Goal: Ask a question

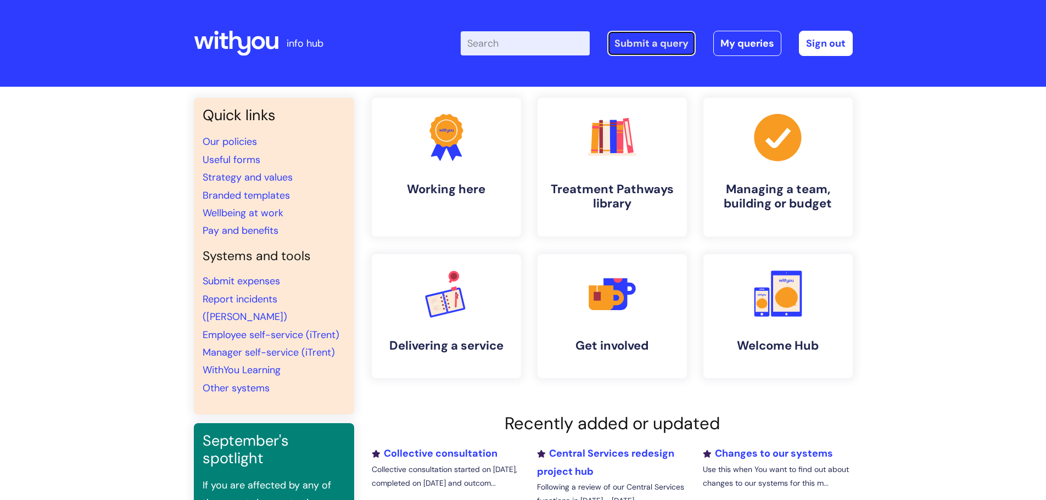
click at [627, 42] on link "Submit a query" at bounding box center [651, 43] width 88 height 25
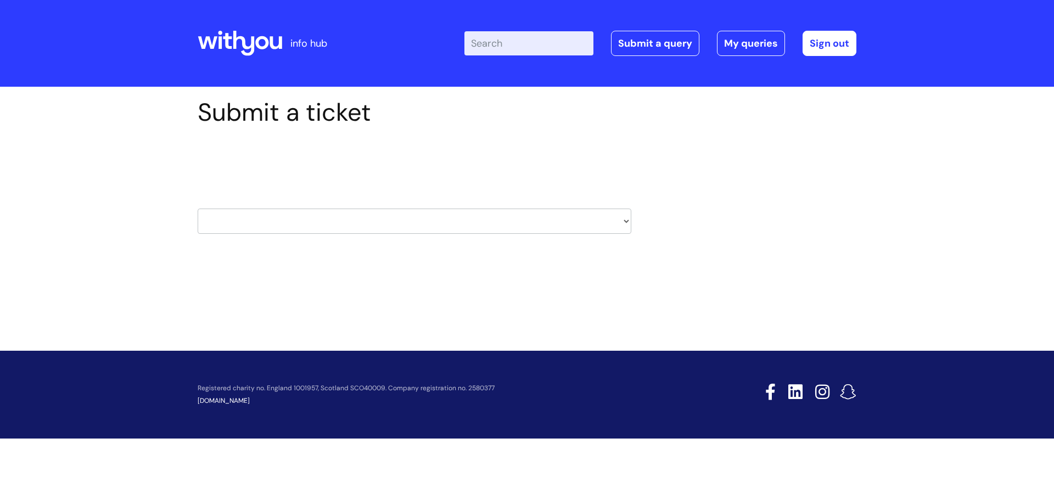
click at [623, 221] on select "HR / People IT and Support Clinical Drug Alerts Finance Accounts Data Support T…" at bounding box center [415, 221] width 434 height 25
select select "hr_/_people"
click at [198, 209] on select "HR / People IT and Support Clinical Drug Alerts Finance Accounts Data Support T…" at bounding box center [415, 221] width 434 height 25
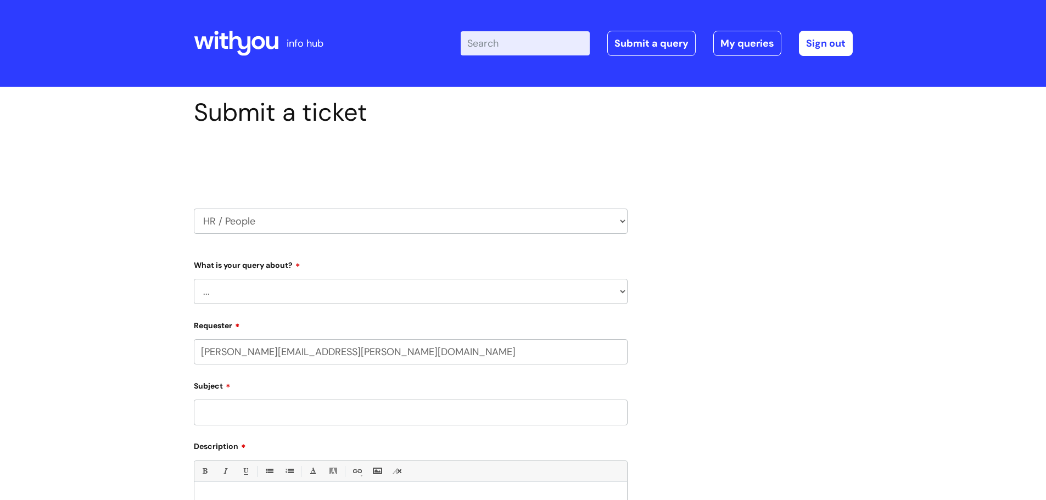
click at [623, 290] on select "... Absence Query Holiday Query Employee change request General HR Query iTrent…" at bounding box center [411, 291] width 434 height 25
select select "iTrent"
click at [194, 279] on select "... Absence Query Holiday Query Employee change request General HR Query iTrent…" at bounding box center [411, 291] width 434 height 25
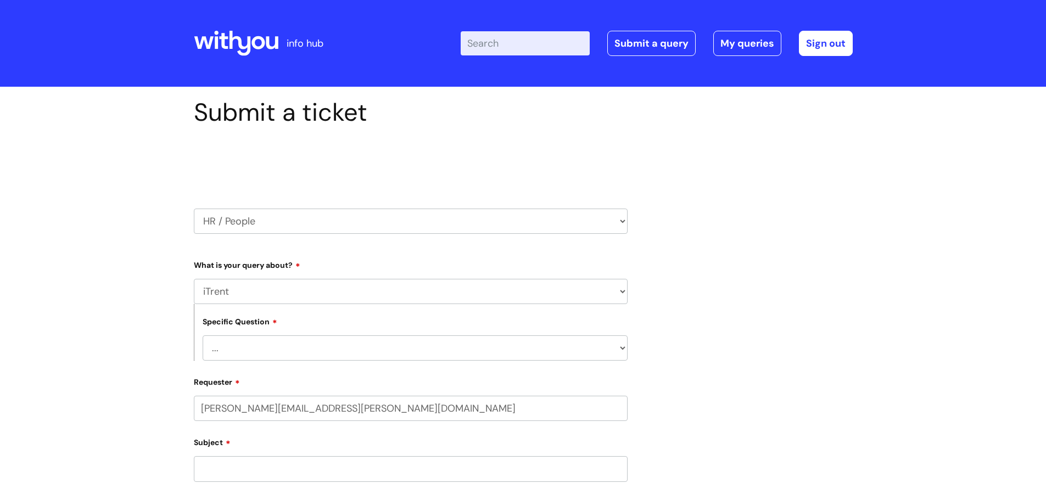
click at [621, 348] on select "... I can’t log in to iTrent I need to change someone’s line manager Issue with…" at bounding box center [415, 347] width 425 height 25
select select "I can’t log in to iTrent"
click at [203, 335] on select "... I can’t log in to iTrent I need to change someone’s line manager Issue with…" at bounding box center [415, 347] width 425 height 25
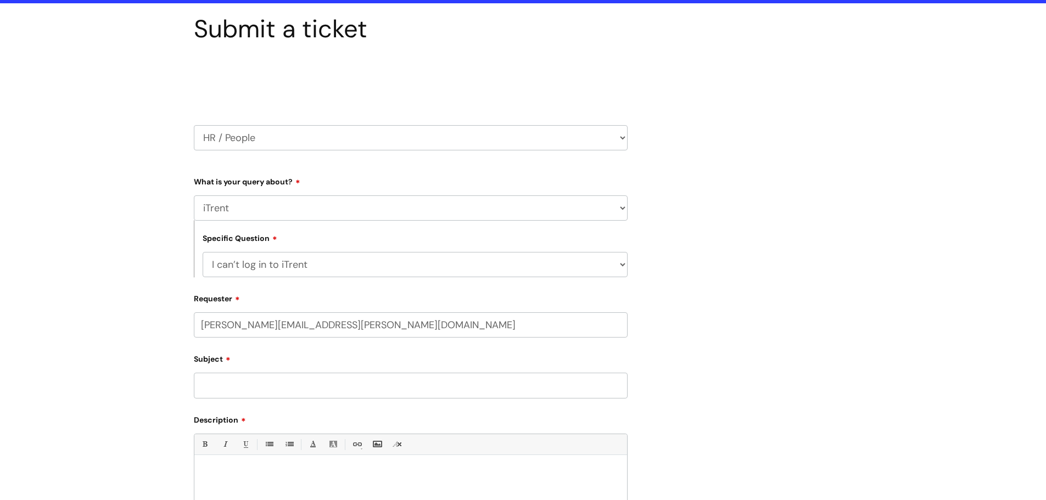
scroll to position [110, 0]
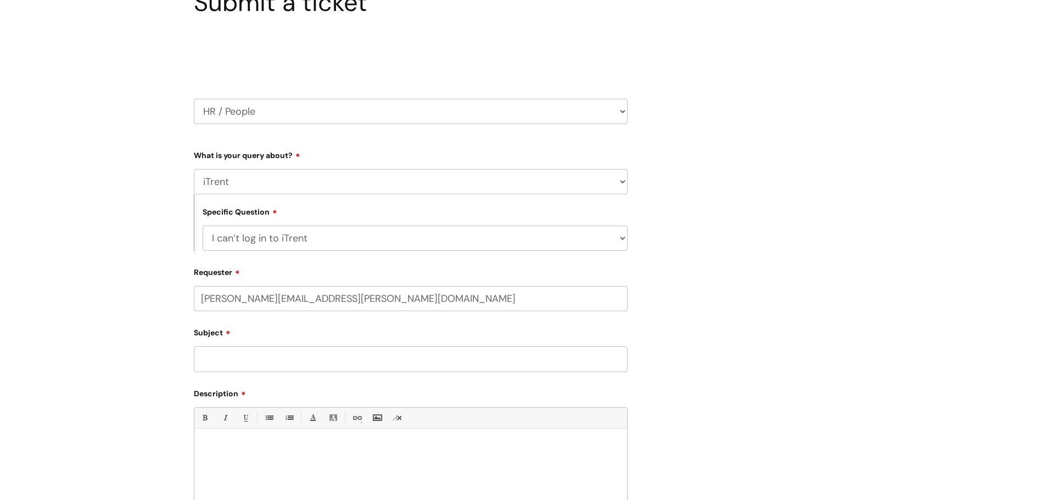
click at [230, 361] on input "Subject" at bounding box center [411, 358] width 434 height 25
type input "Manager Log in"
click at [218, 441] on div at bounding box center [410, 472] width 433 height 76
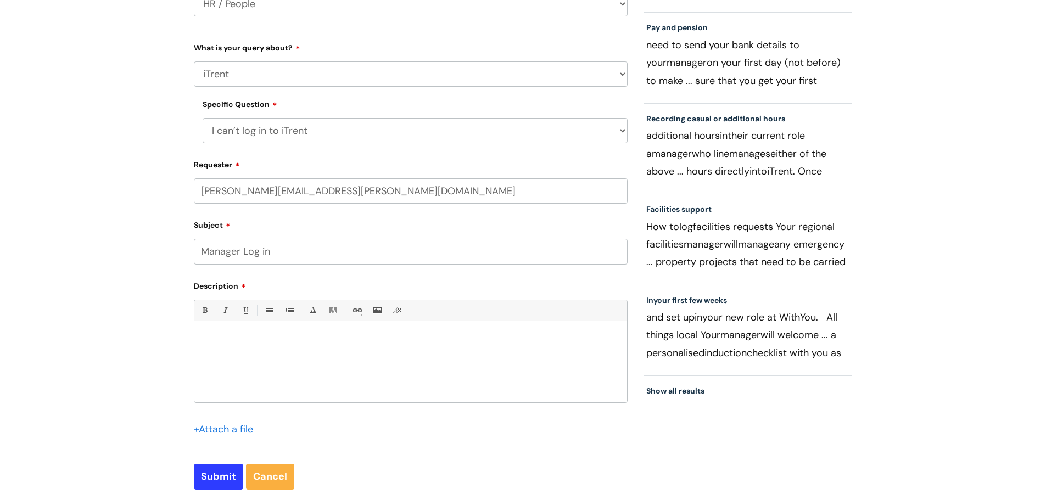
scroll to position [220, 0]
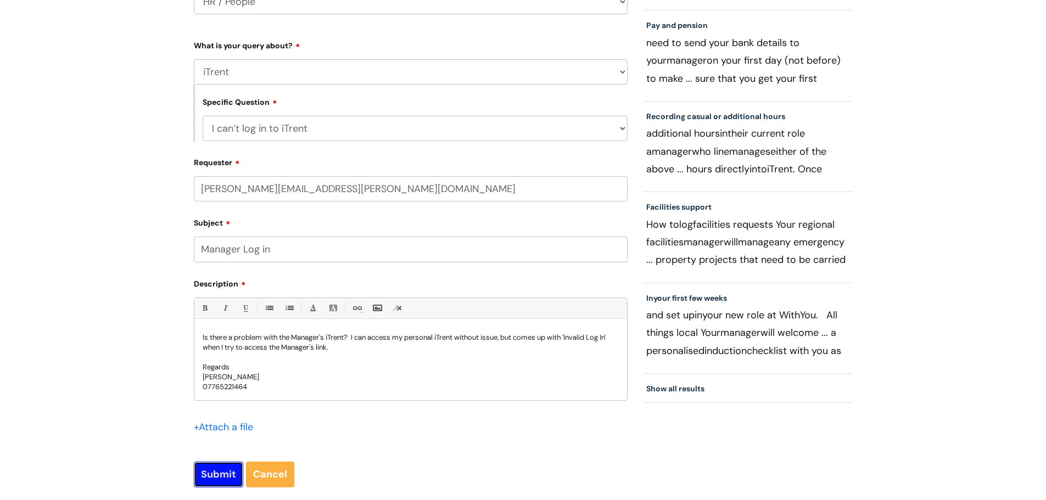
click at [208, 474] on input "Submit" at bounding box center [218, 474] width 49 height 25
type input "Please Wait..."
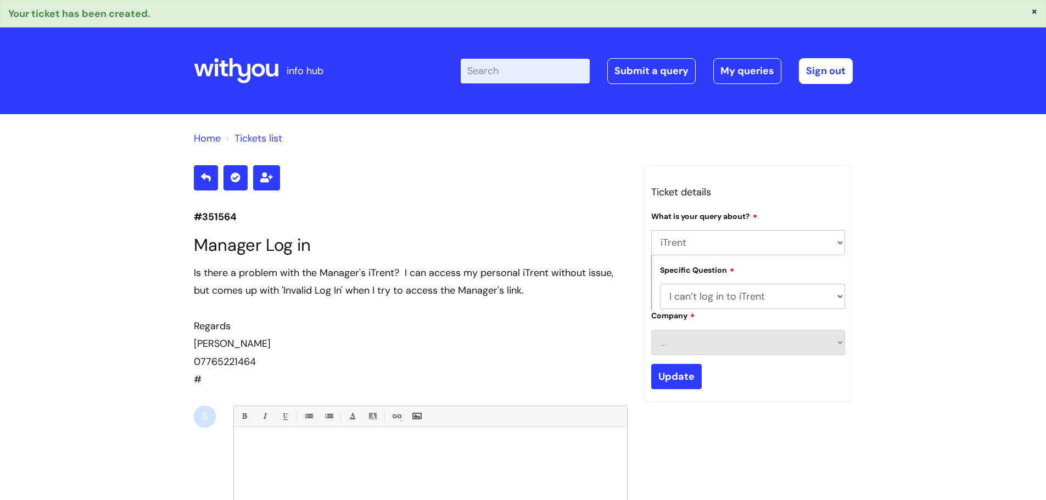
select select "iTrent"
select select "I can’t log in to iTrent"
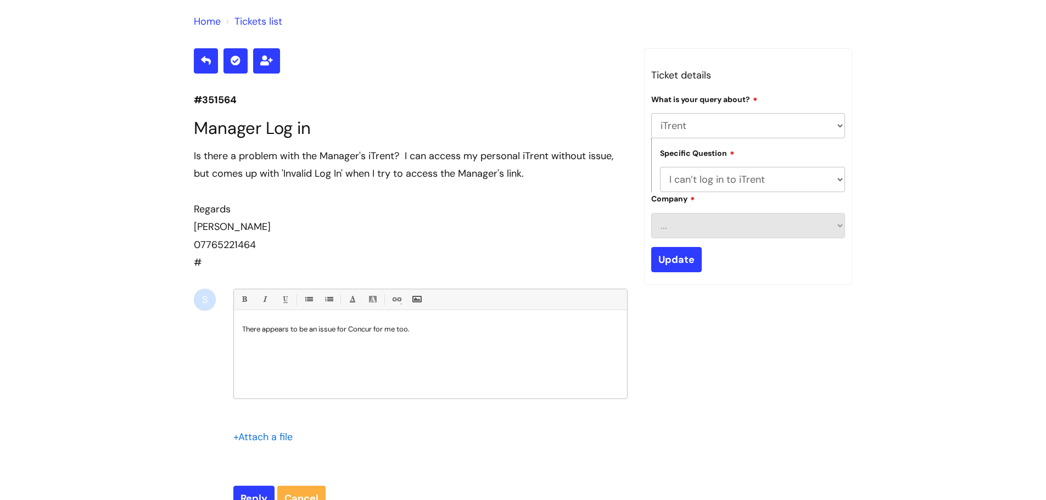
scroll to position [313, 0]
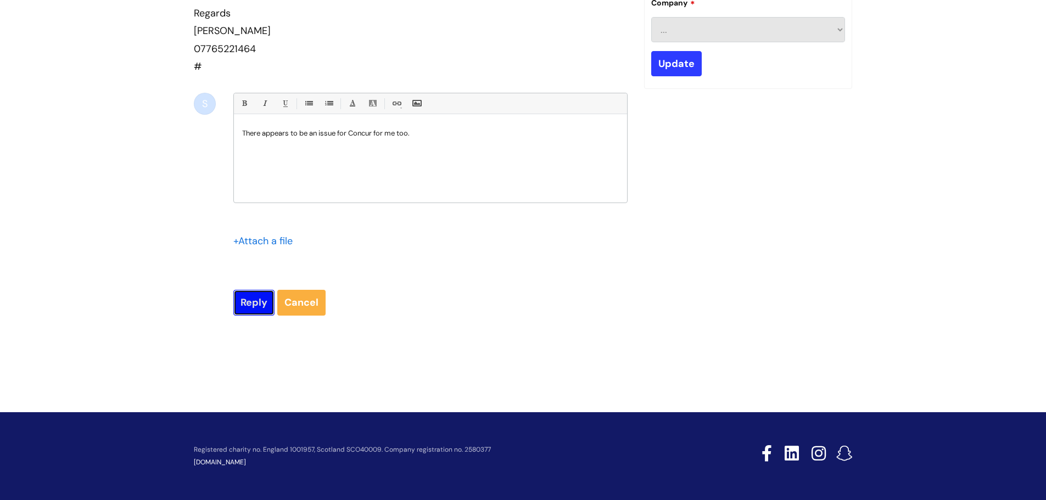
click at [246, 302] on input "Reply" at bounding box center [253, 302] width 41 height 25
type input "Please Wait..."
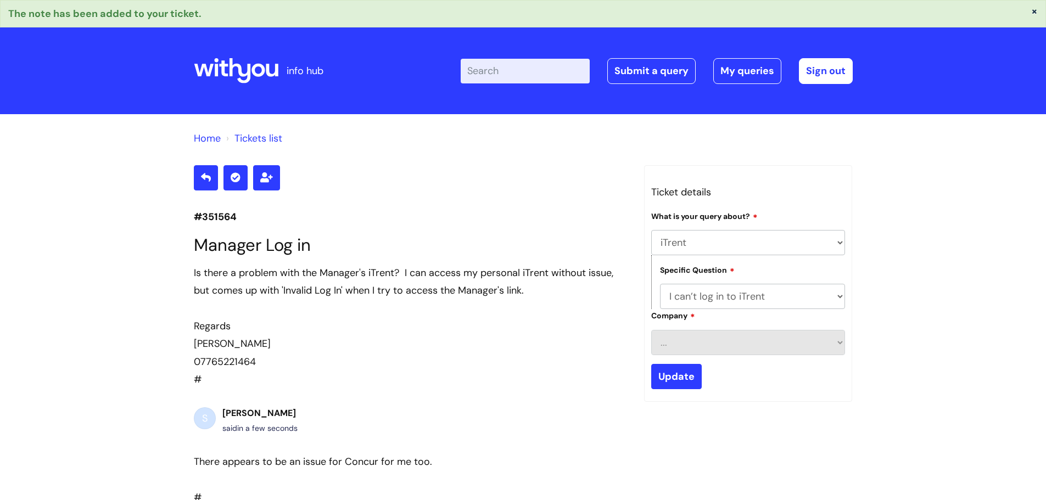
select select "iTrent"
select select "I can’t log in to iTrent"
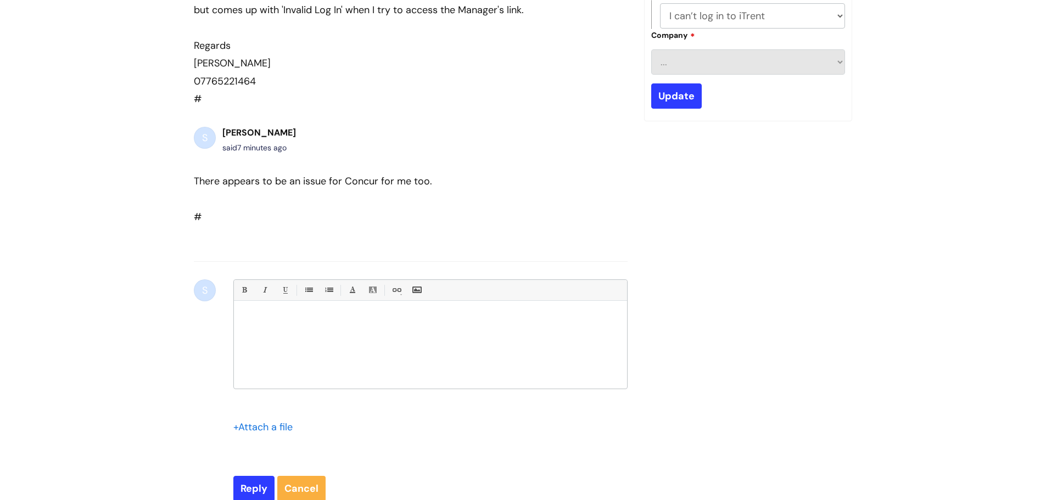
scroll to position [295, 0]
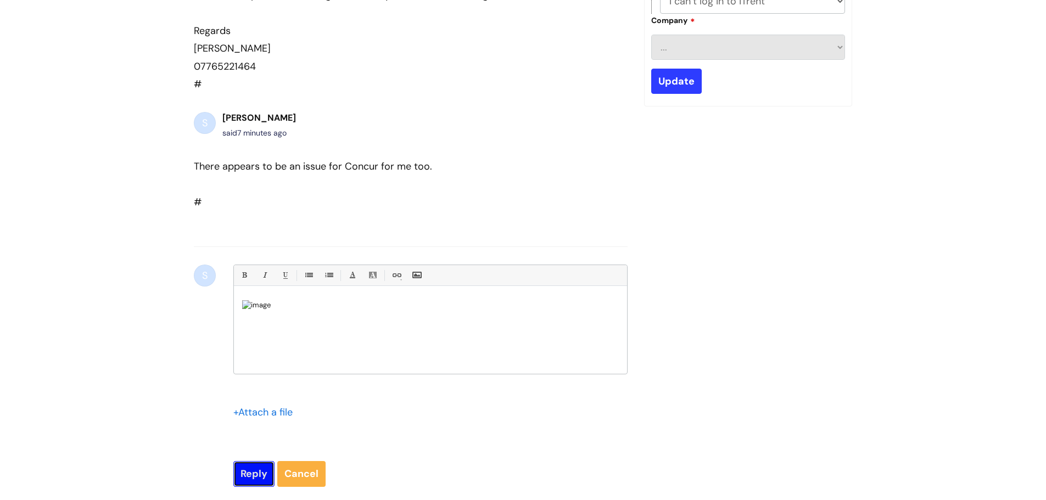
click at [250, 473] on input "Reply" at bounding box center [253, 473] width 41 height 25
type input "Please Wait..."
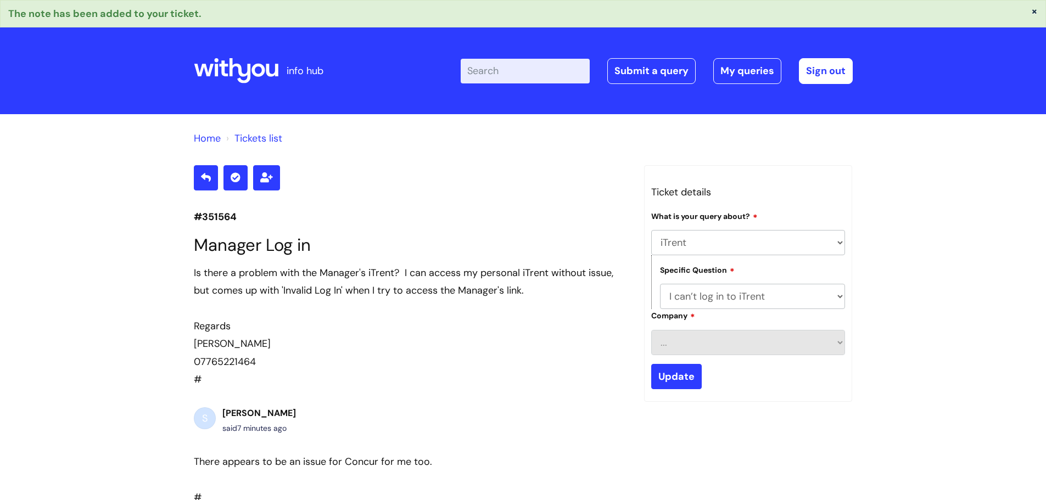
select select "iTrent"
select select "I can’t log in to iTrent"
click at [842, 243] on select "... Absence Query Holiday Query Employee change request General HR Query iTrent…" at bounding box center [748, 242] width 194 height 25
click at [851, 193] on div "Ticket details Type Of Request ... Accounts (Finance) Alerts! (For clinical tea…" at bounding box center [748, 283] width 209 height 237
click at [634, 70] on link "Submit a query" at bounding box center [651, 70] width 88 height 25
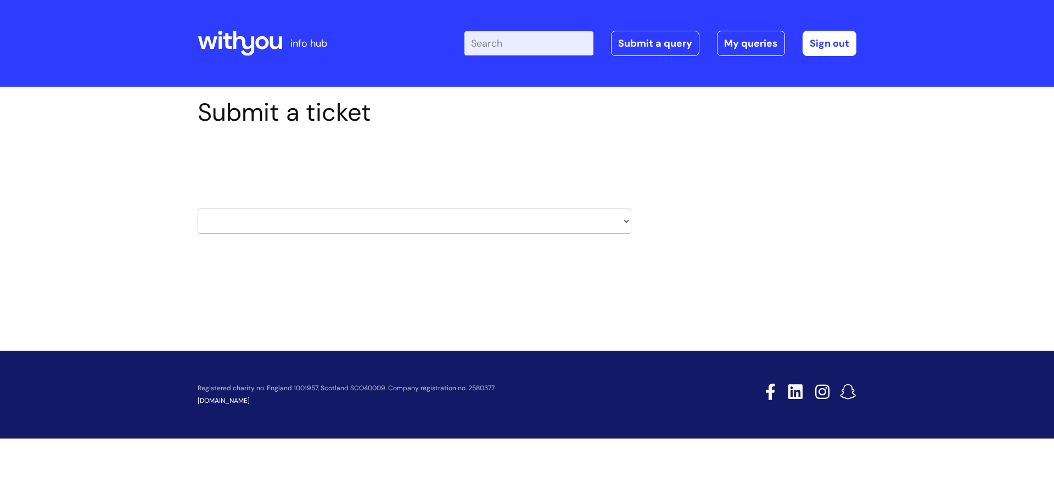
click at [627, 220] on select "HR / People IT and Support Clinical Drug Alerts Finance Accounts Data Support T…" at bounding box center [415, 221] width 434 height 25
select select "finance_accounts"
click at [198, 209] on select "HR / People IT and Support Clinical Drug Alerts Finance Accounts Data Support T…" at bounding box center [415, 221] width 434 height 25
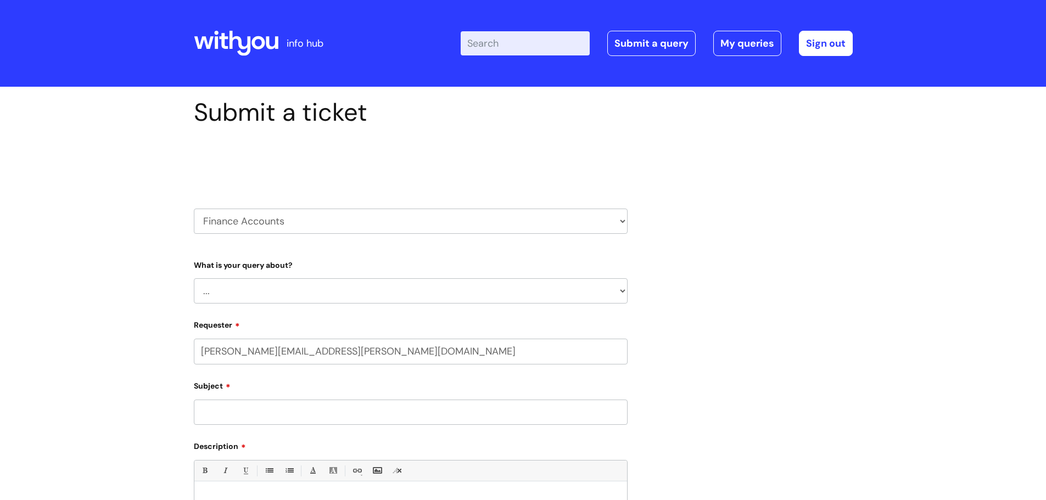
click at [624, 288] on select "... Finance Systems Finance Requests (inc. Expenses) Invoices Research" at bounding box center [411, 290] width 434 height 25
select select "Finance Requests (inc. Expenses)"
click at [194, 278] on select "... Finance Systems Finance Requests (inc. Expenses) Invoices Research" at bounding box center [411, 290] width 434 height 25
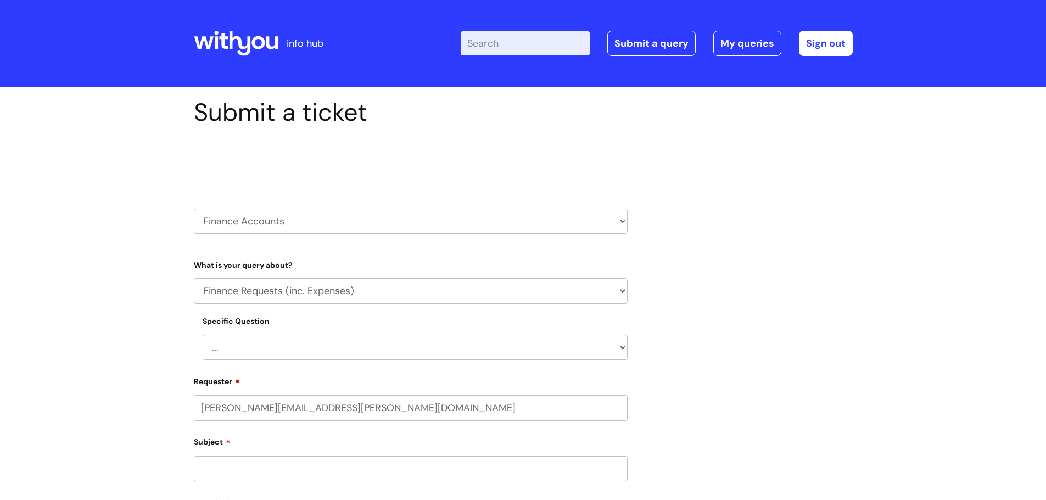
click at [617, 288] on select "... Finance Systems Finance Requests (inc. Expenses) Invoices Research" at bounding box center [411, 290] width 434 height 25
click at [621, 345] on select "... Budgets Expenses Getting Edits/Revisions New Supplier Purchase cards/ [PERS…" at bounding box center [415, 347] width 425 height 25
select select "Expenses"
click at [203, 335] on select "... Budgets Expenses Getting Edits/Revisions New Supplier Purchase cards/ [PERS…" at bounding box center [415, 347] width 425 height 25
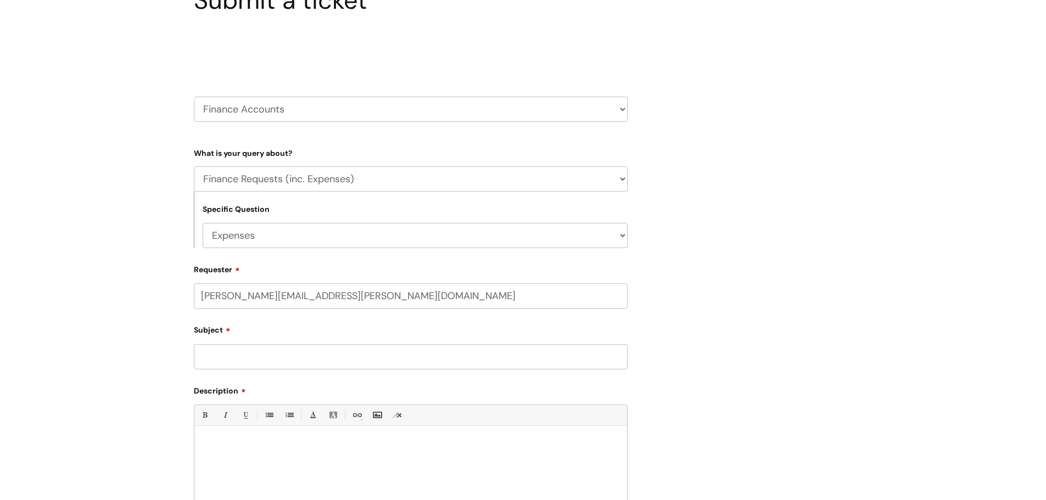
scroll to position [165, 0]
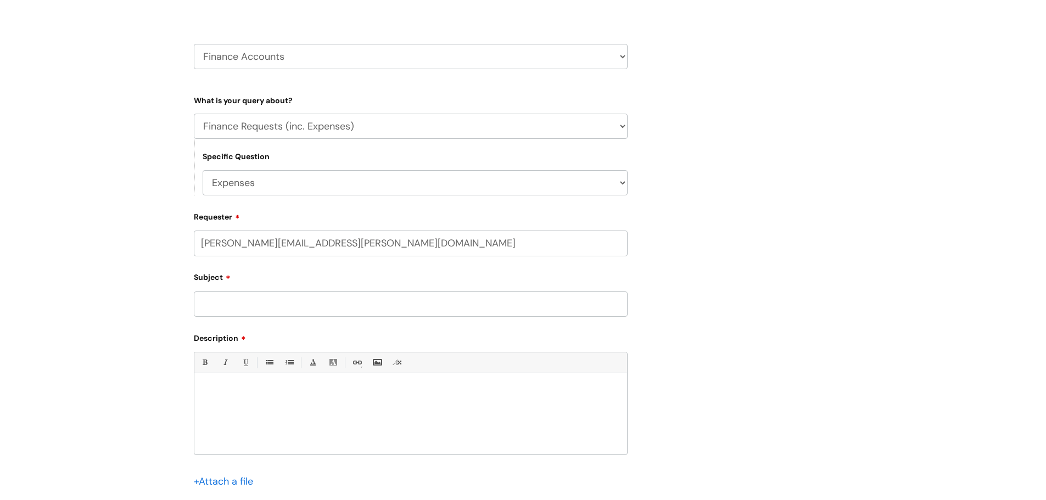
click at [229, 299] on input "Subject" at bounding box center [411, 304] width 434 height 25
type input "Problem with Concur"
click at [226, 390] on p at bounding box center [411, 392] width 416 height 10
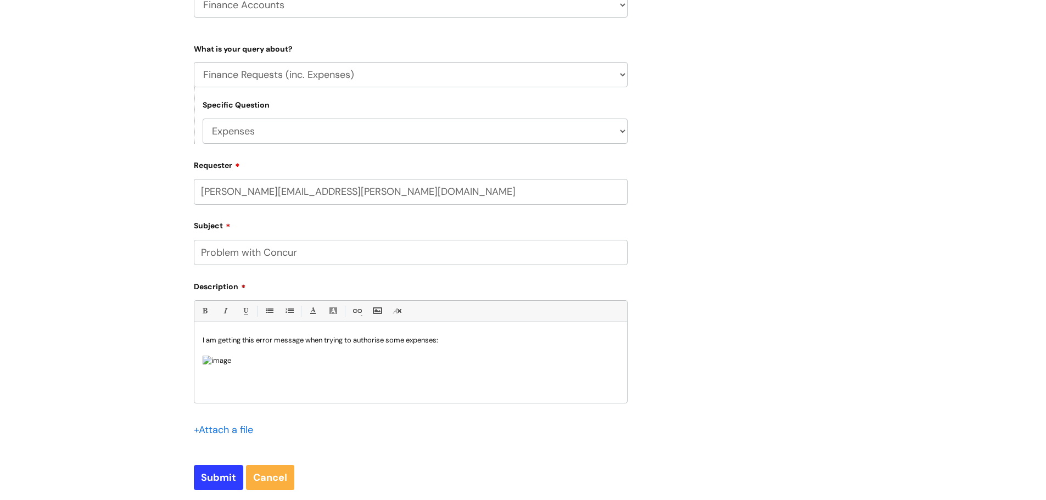
scroll to position [391, 0]
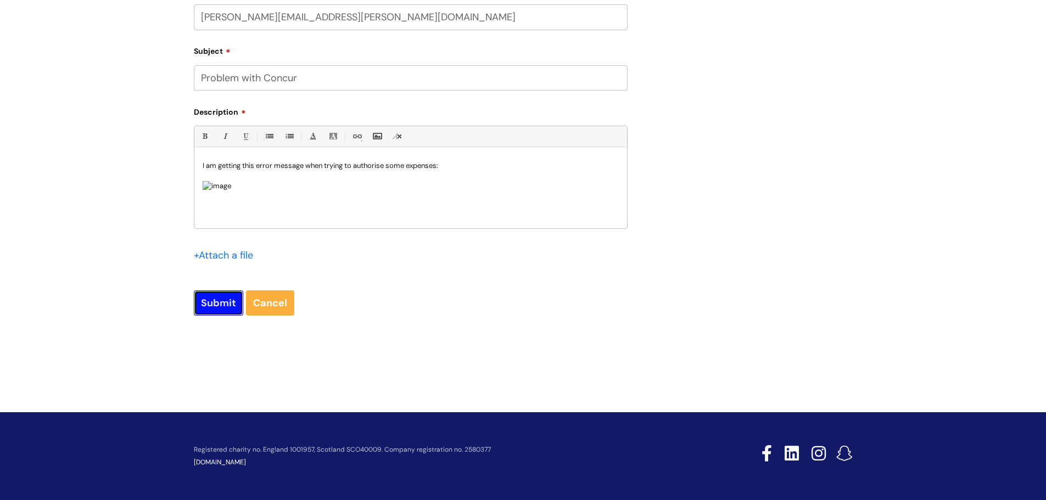
click at [220, 304] on input "Submit" at bounding box center [218, 302] width 49 height 25
type input "Please Wait..."
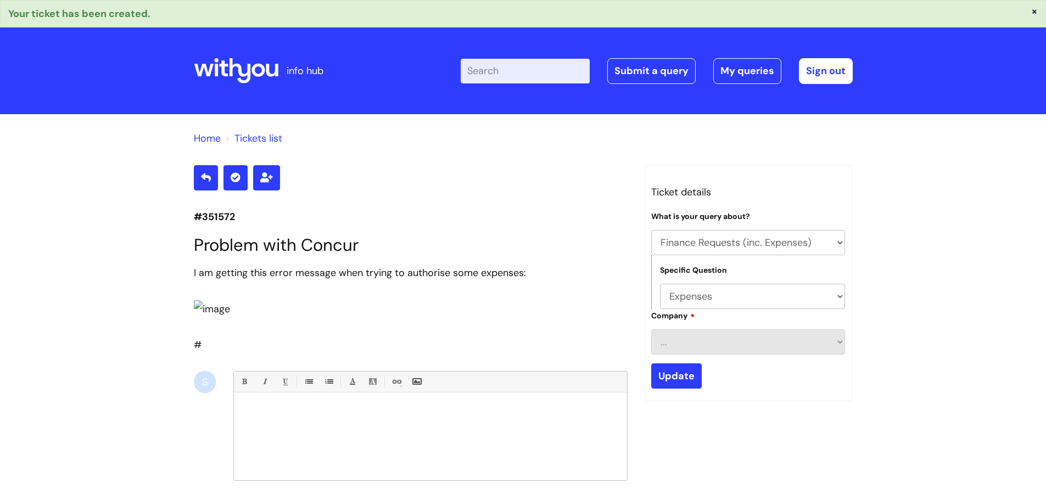
select select "Finance Requests (inc. Expenses)"
select select "Expenses"
click at [750, 68] on link "My queries" at bounding box center [747, 70] width 68 height 25
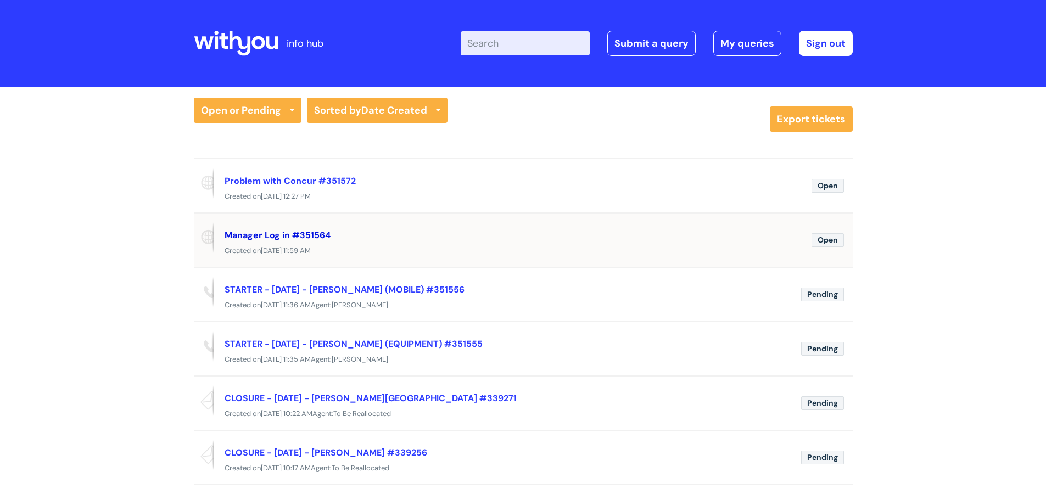
click at [277, 230] on link "Manager Log in #351564" at bounding box center [278, 235] width 106 height 12
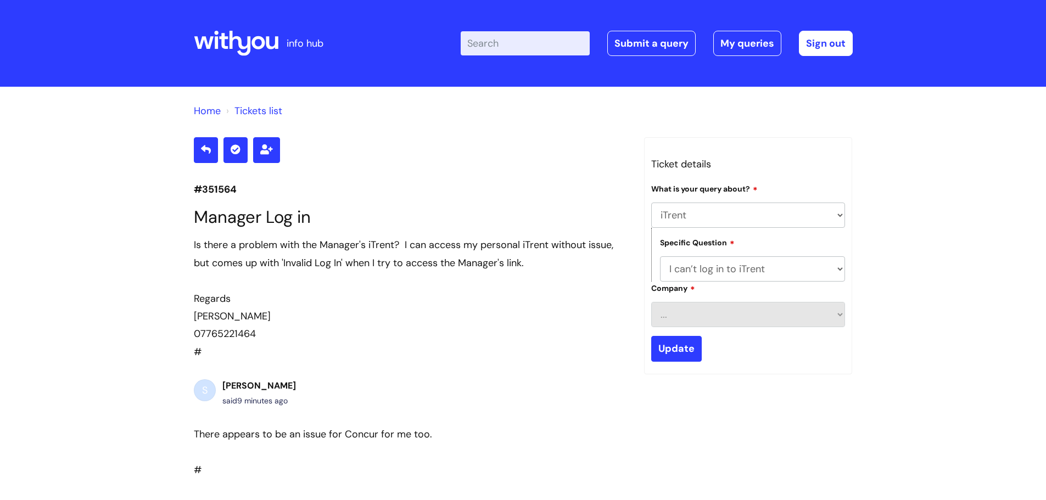
select select "iTrent"
select select "I can’t log in to iTrent"
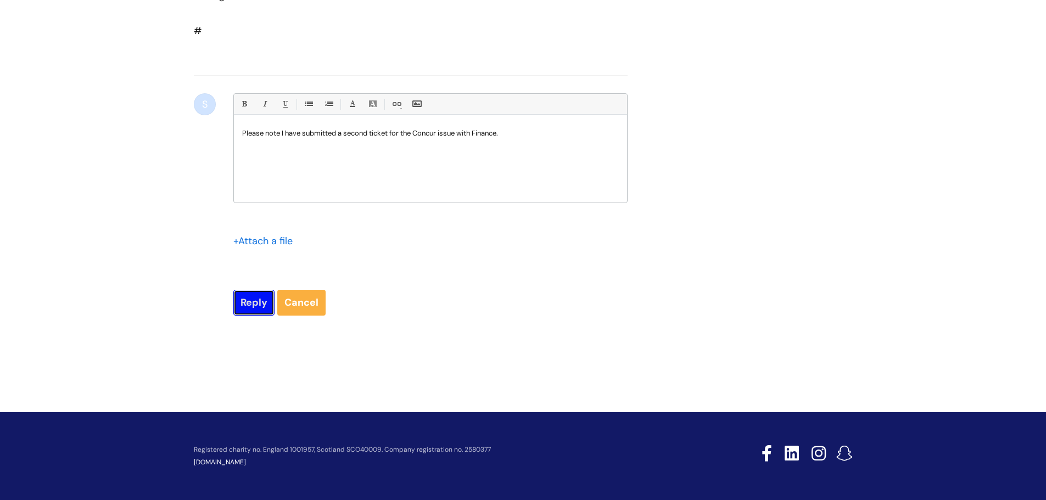
click at [254, 315] on input "Reply" at bounding box center [253, 302] width 41 height 25
type input "Please Wait..."
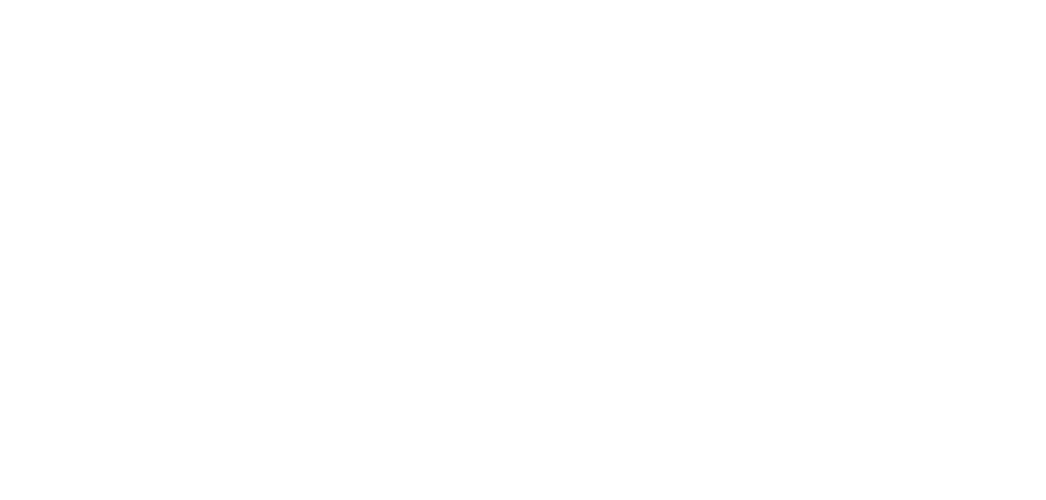
select select "iTrent"
select select "I can’t log in to iTrent"
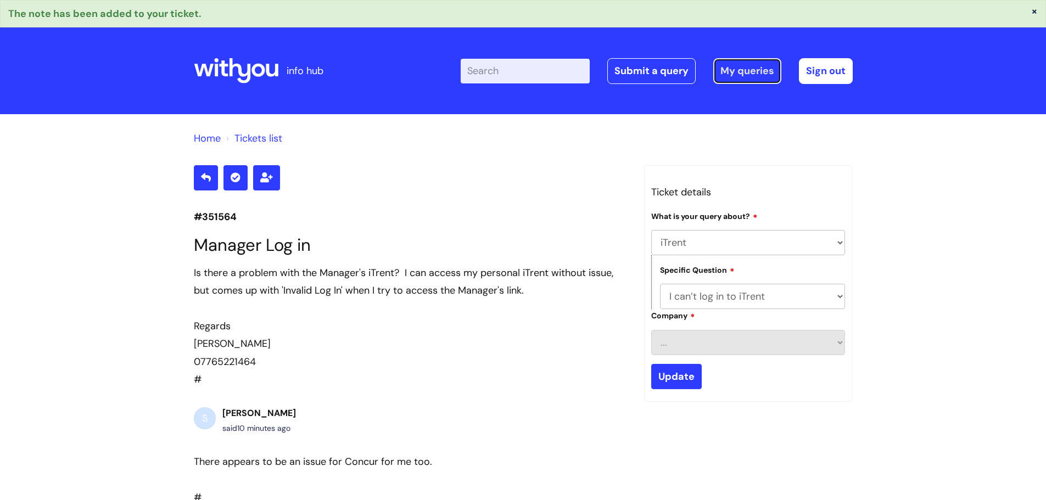
click at [755, 73] on link "My queries" at bounding box center [747, 70] width 68 height 25
